Goal: Information Seeking & Learning: Learn about a topic

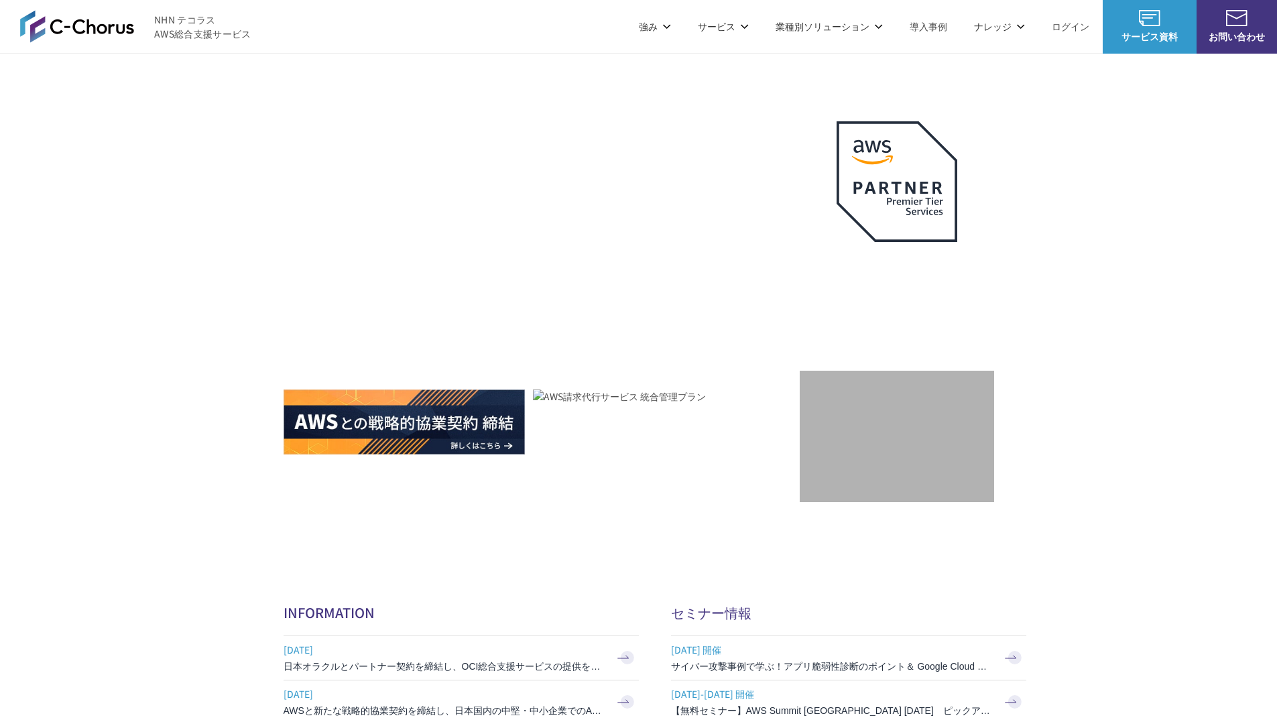
scroll to position [4016, 0]
